Goal: Obtain resource: Download file/media

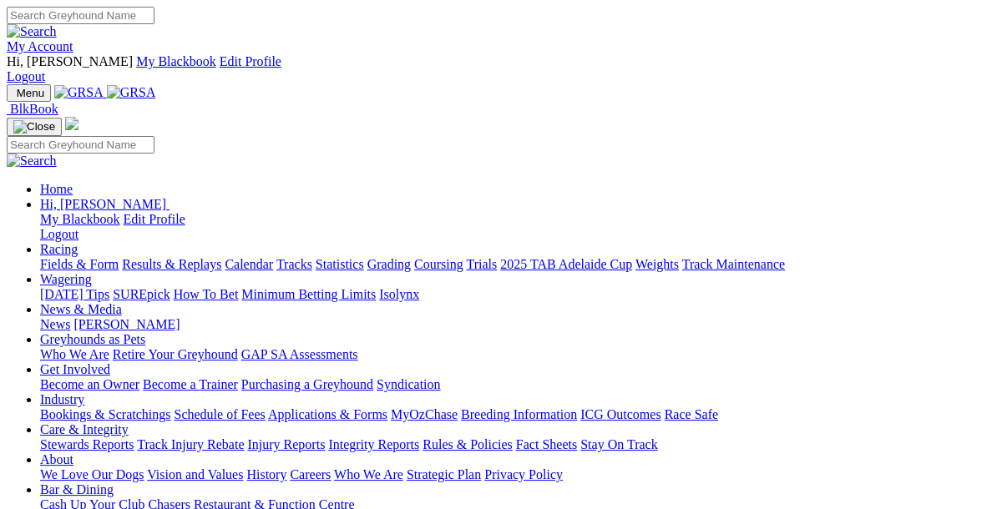
click at [78, 242] on link "Racing" at bounding box center [59, 249] width 38 height 14
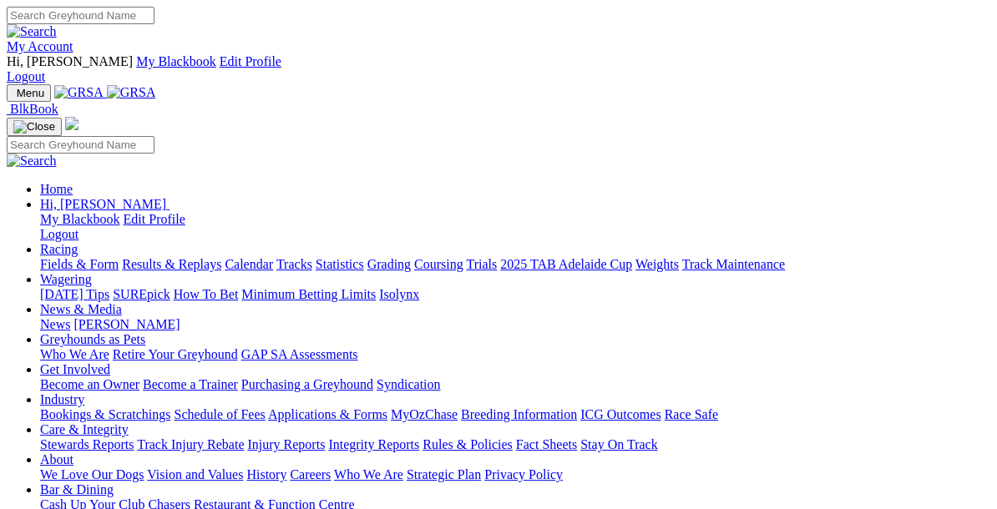
click at [78, 242] on link "Racing" at bounding box center [59, 249] width 38 height 14
click at [101, 287] on div "Today's Tips SUREpick How To Bet Minimum Betting Limits Isolynx" at bounding box center [515, 294] width 950 height 15
click at [78, 242] on link "Racing" at bounding box center [59, 249] width 38 height 14
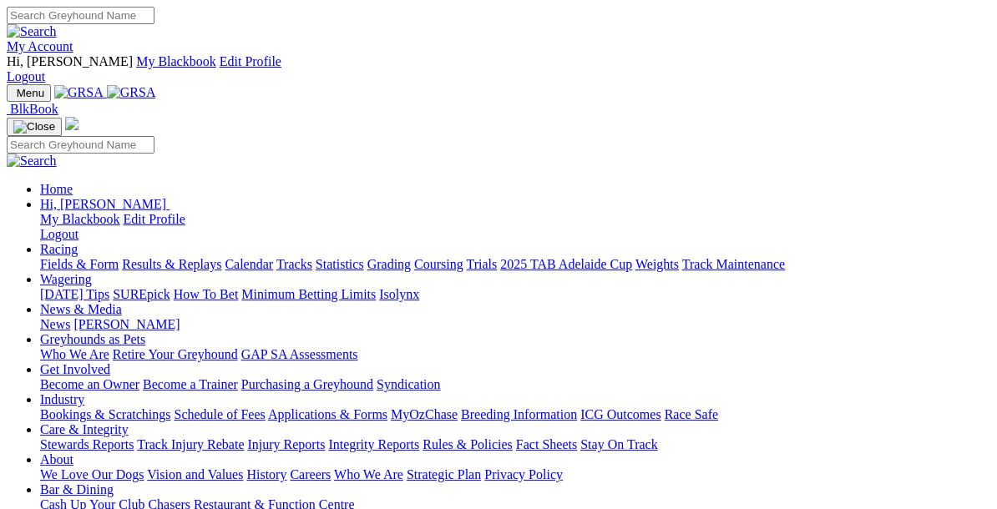
click at [57, 257] on link "Fields & Form" at bounding box center [79, 264] width 78 height 14
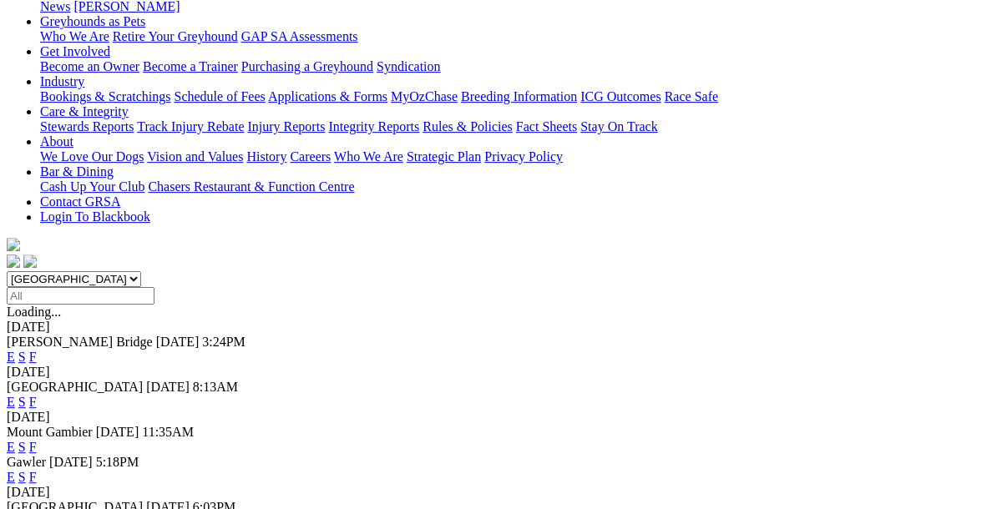
scroll to position [349, 0]
click at [15, 439] on link "E" at bounding box center [11, 446] width 8 height 14
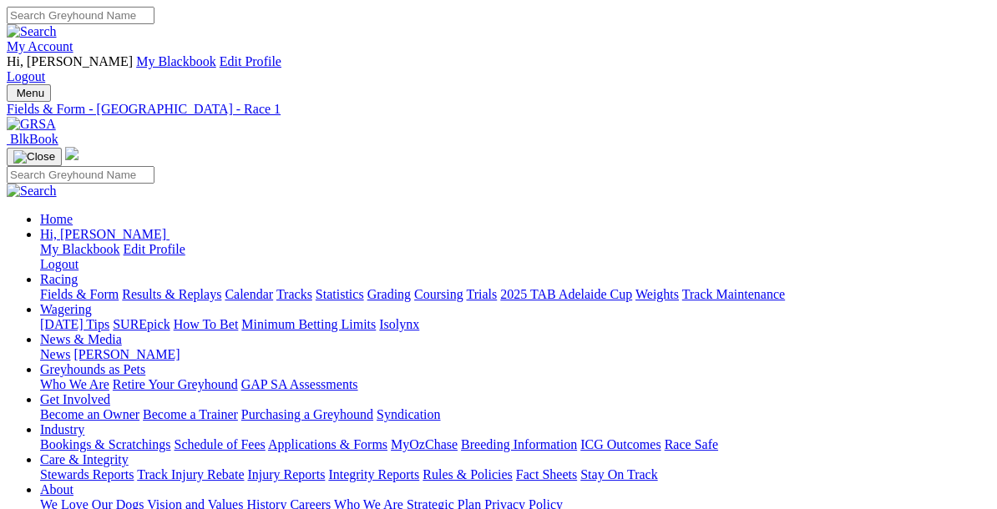
click at [710, 218] on link "PDF" at bounding box center [698, 211] width 24 height 14
